Goal: Information Seeking & Learning: Learn about a topic

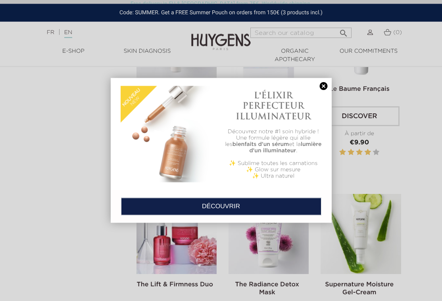
scroll to position [1497, 0]
click at [316, 88] on div "L'ÉLIXIR PERFECTEUR ILLUMINATEUR" at bounding box center [273, 105] width 97 height 42
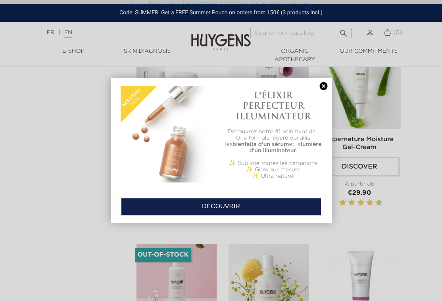
scroll to position [1714, 0]
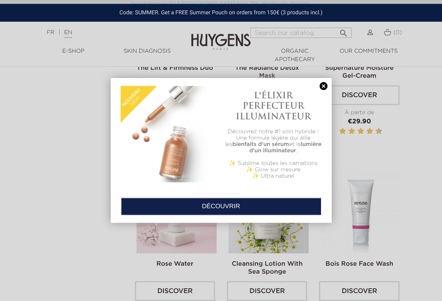
click at [322, 86] on link at bounding box center [323, 86] width 11 height 8
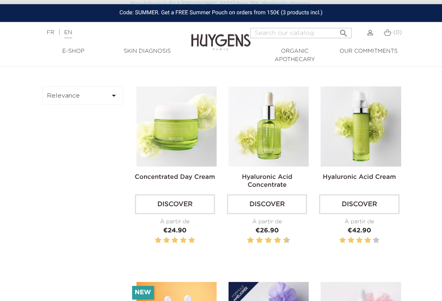
scroll to position [235, 0]
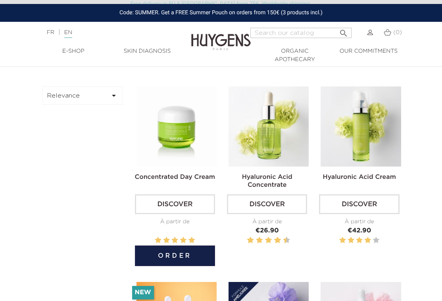
click at [182, 146] on img at bounding box center [176, 126] width 80 height 80
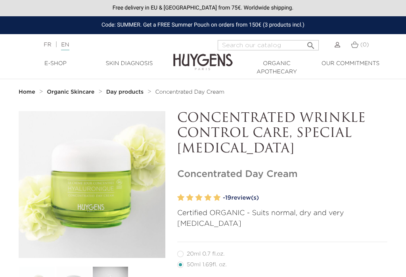
click at [247, 196] on link "- 19 review(s)" at bounding box center [305, 198] width 165 height 12
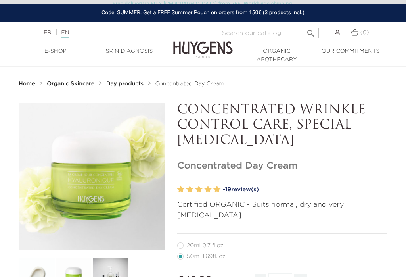
scroll to position [707, 0]
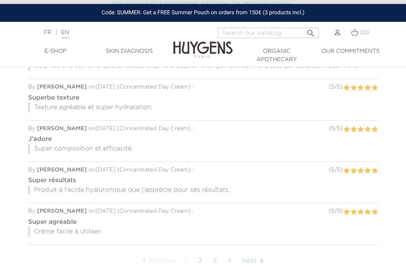
click at [88, 227] on p "Crème facile à utiliser." at bounding box center [203, 232] width 350 height 10
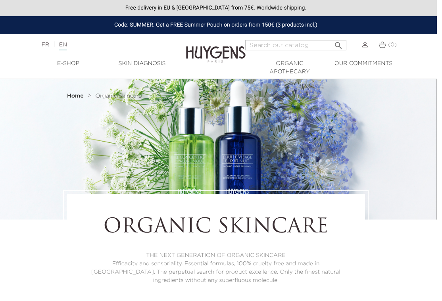
scroll to position [0, 5]
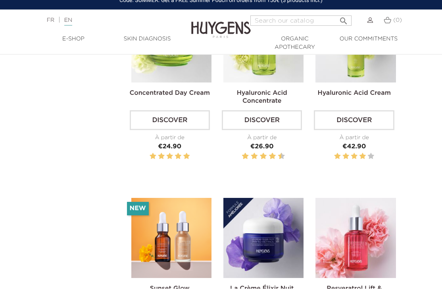
scroll to position [320, 5]
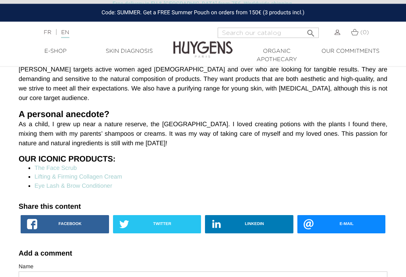
scroll to position [1138, 0]
